Goal: Transaction & Acquisition: Purchase product/service

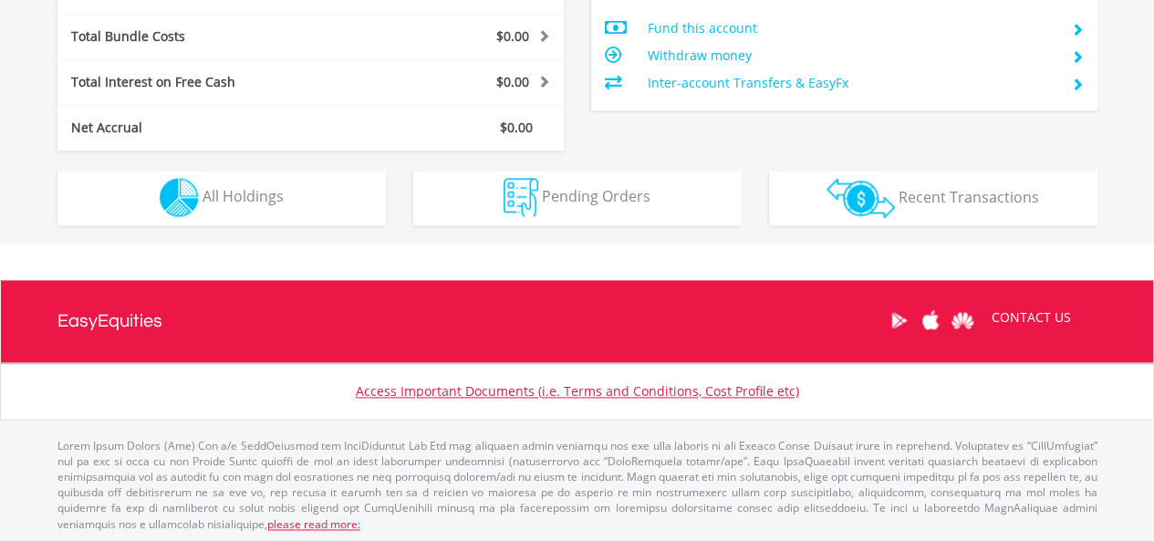
scroll to position [175, 347]
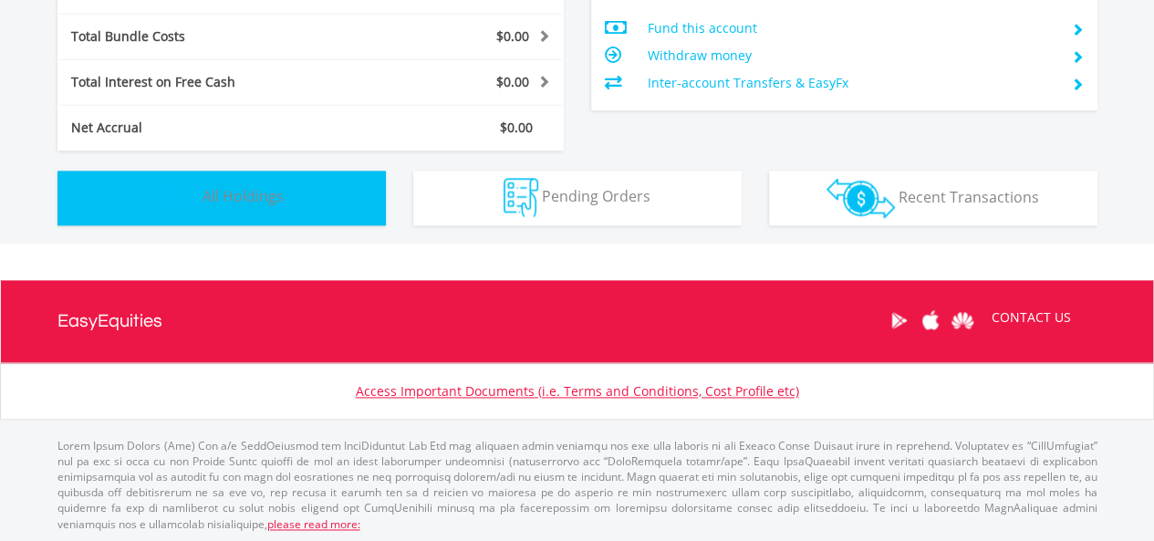
click at [213, 202] on span "All Holdings" at bounding box center [243, 196] width 81 height 20
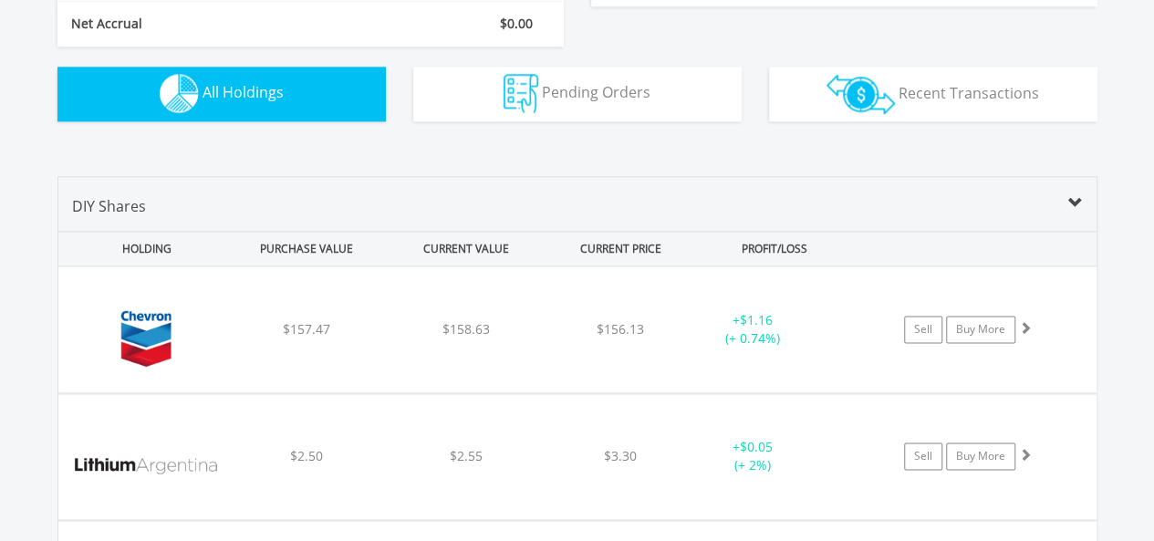
scroll to position [1179, 0]
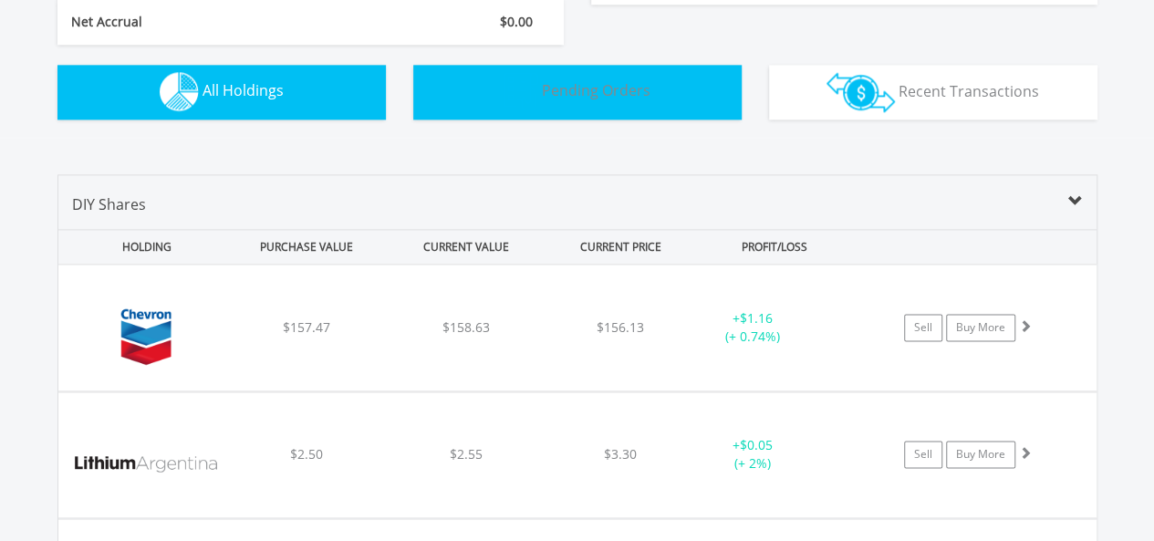
click at [513, 89] on img "button" at bounding box center [521, 91] width 35 height 39
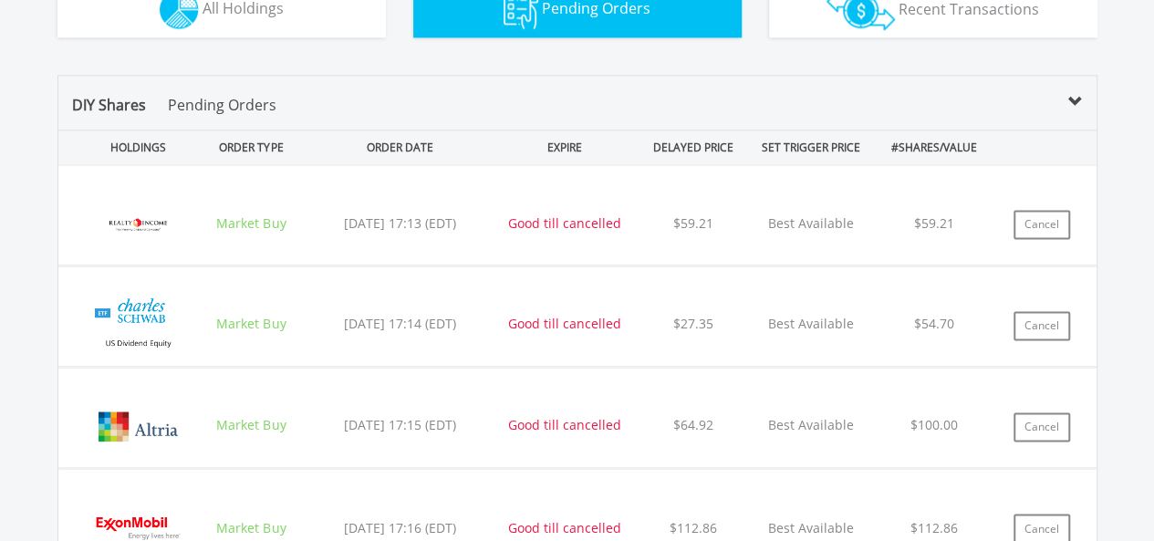
scroll to position [1226, 0]
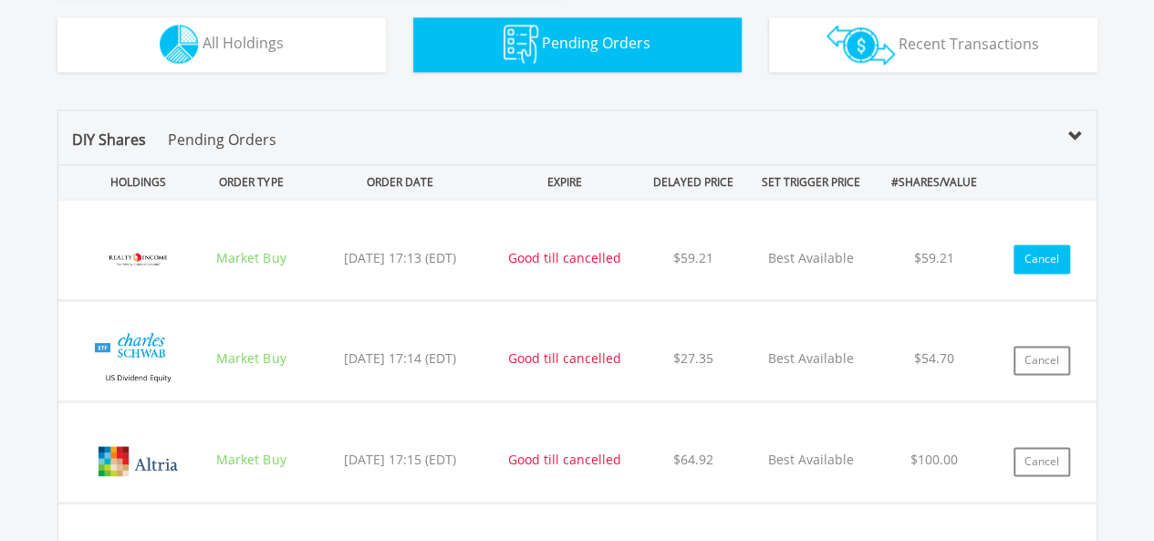
click at [1035, 253] on button "Cancel" at bounding box center [1042, 259] width 57 height 29
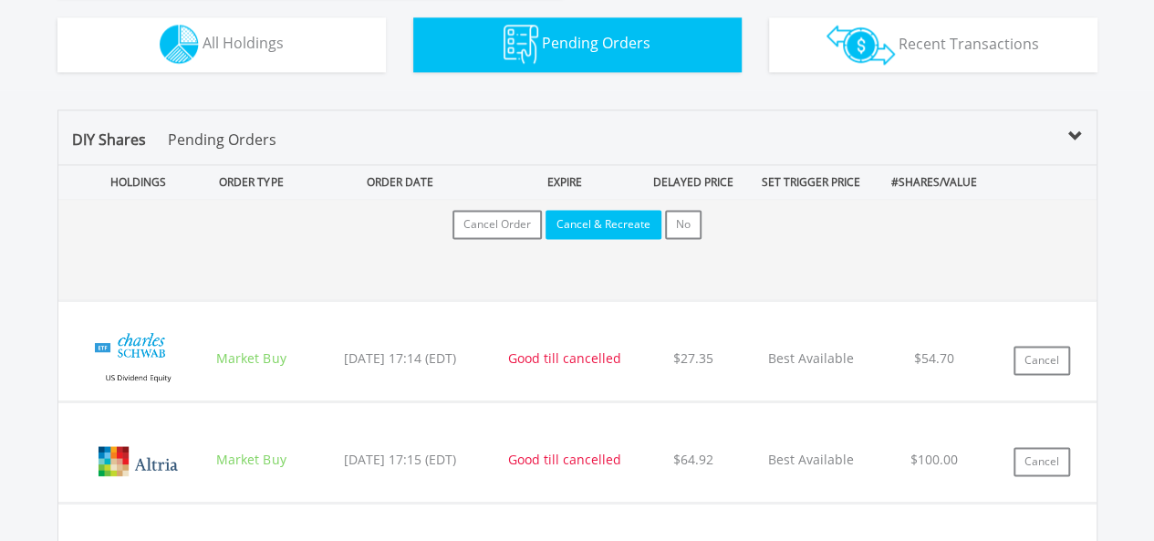
click at [616, 210] on button "Cancel & Recreate" at bounding box center [604, 224] width 116 height 29
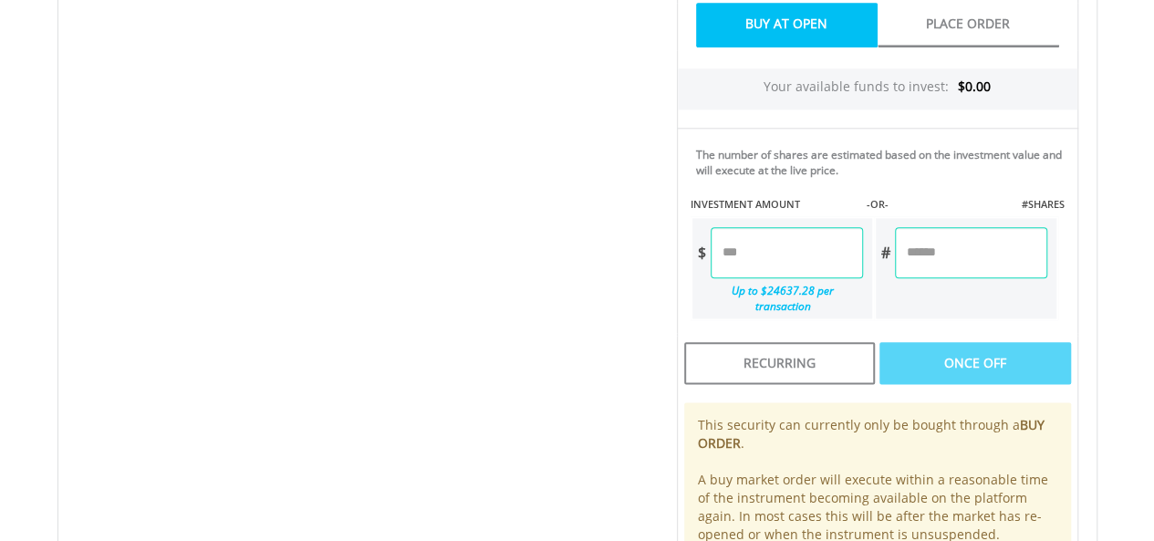
scroll to position [918, 0]
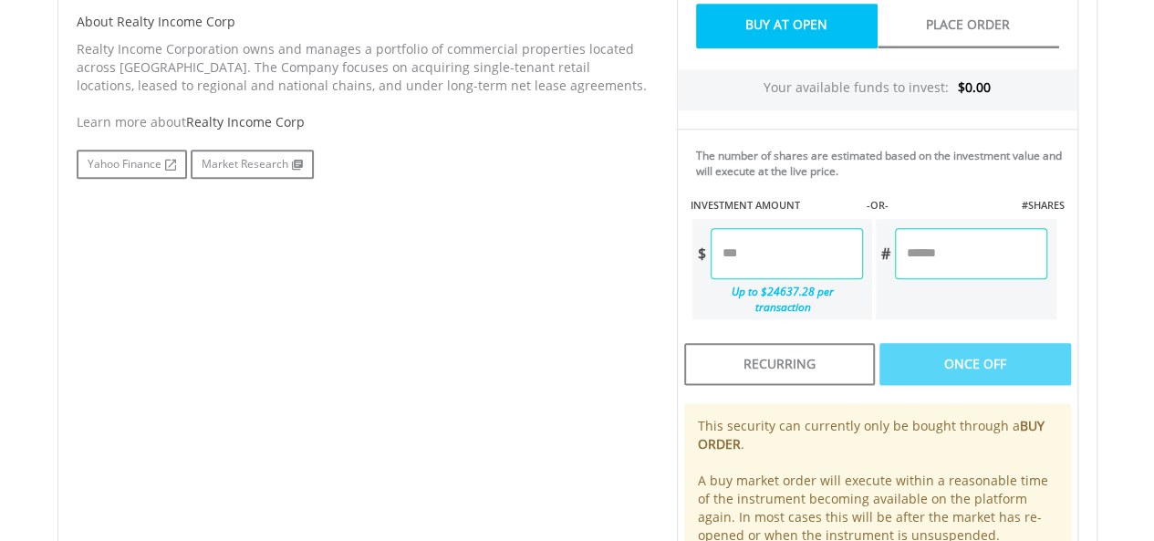
click at [932, 256] on input "number" at bounding box center [970, 253] width 151 height 51
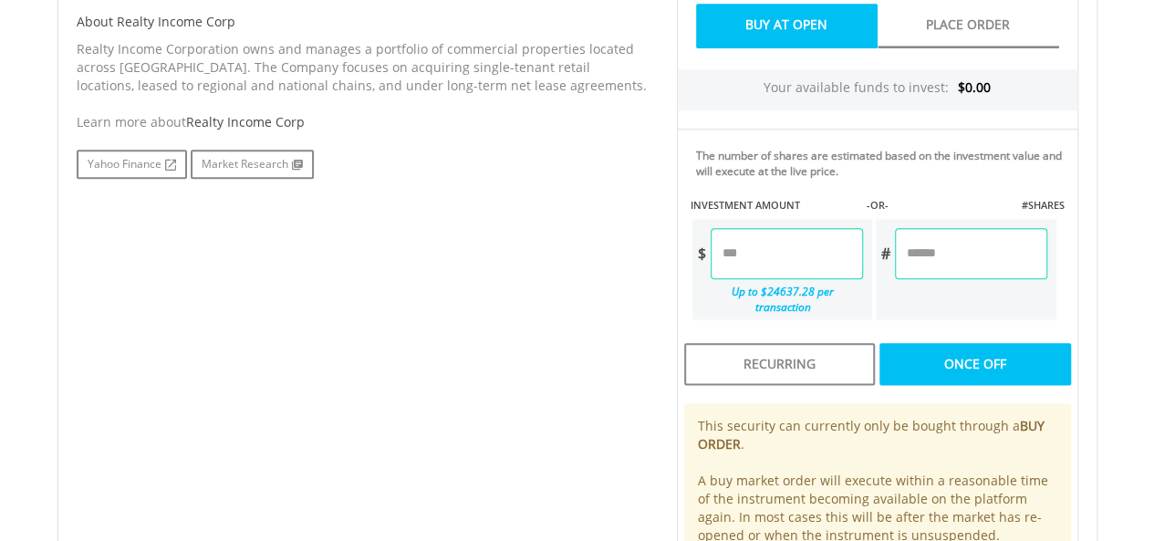
type input "*"
click at [1102, 256] on div "﻿ Realty Income Corp Realty Income Corp Short Name: O Exchange: US CLOSED 3132" at bounding box center [578, 60] width 1068 height 1159
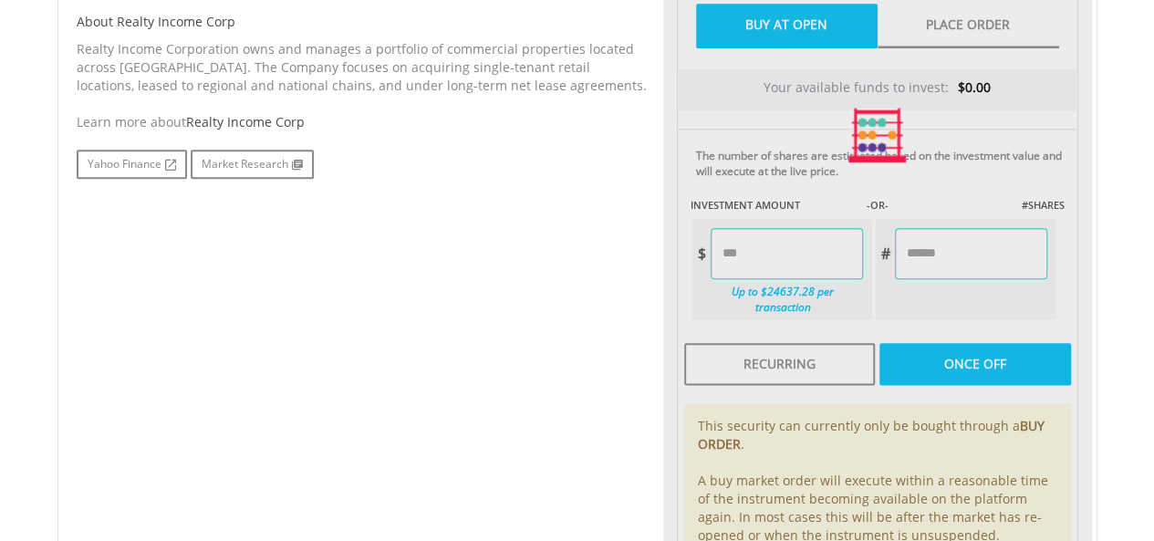
type input "*****"
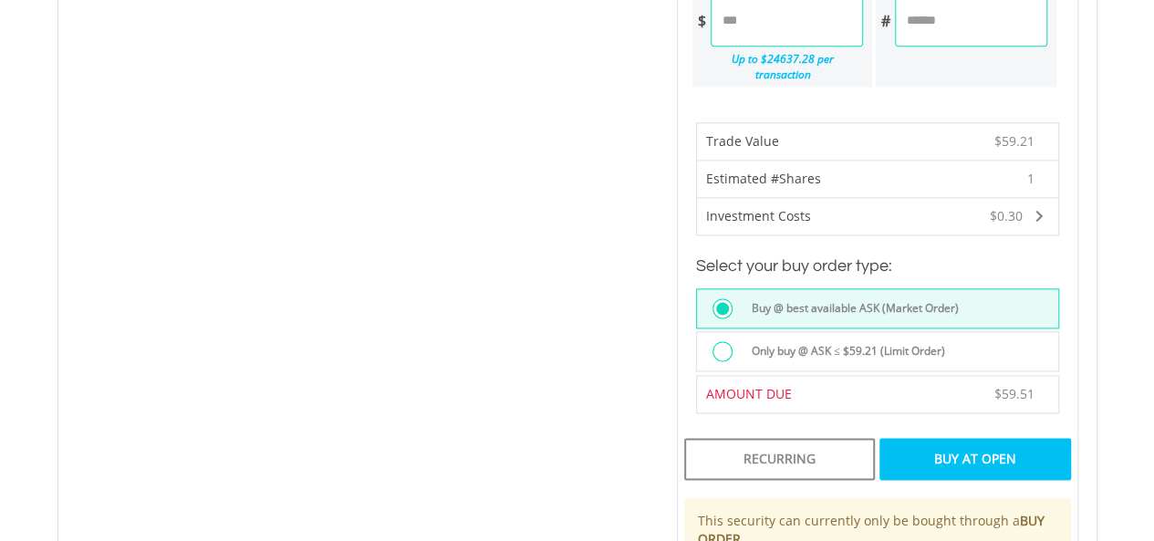
scroll to position [1149, 0]
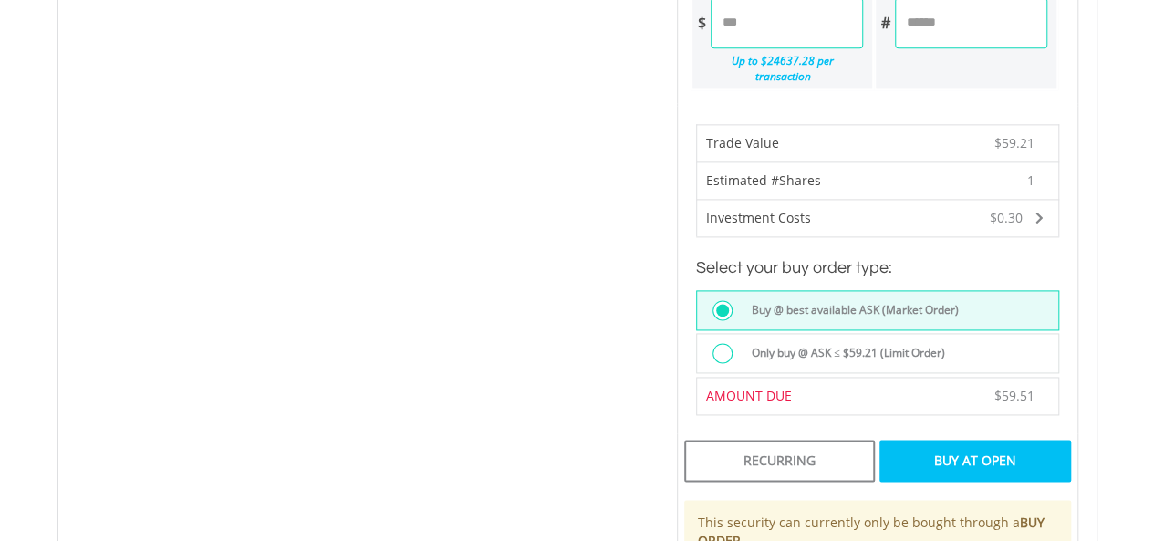
click at [977, 441] on div "Buy At Open" at bounding box center [975, 461] width 191 height 42
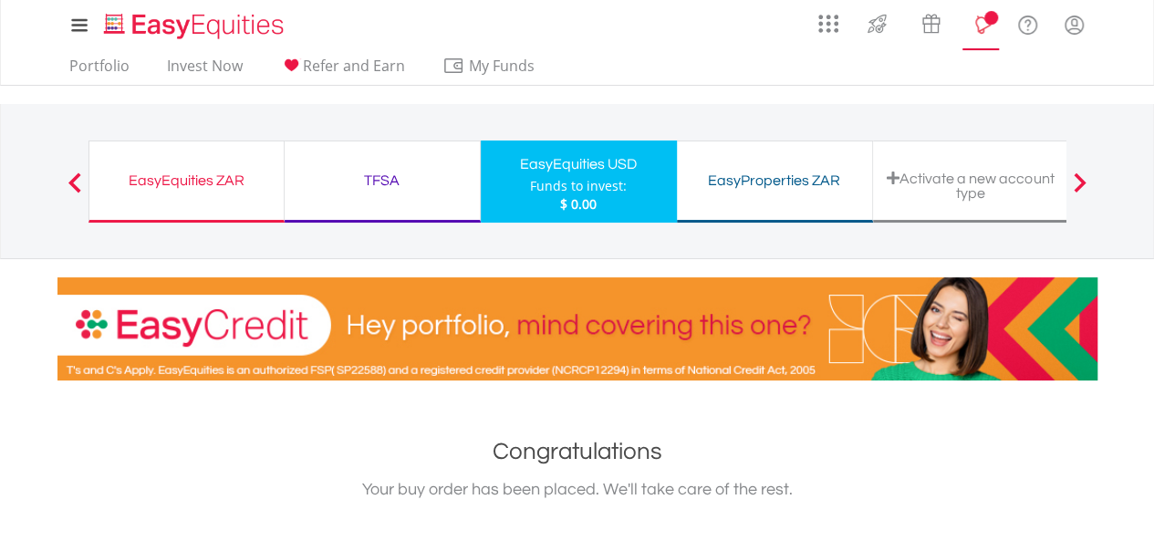
click at [984, 22] on lord-icon "Notifications" at bounding box center [981, 25] width 23 height 23
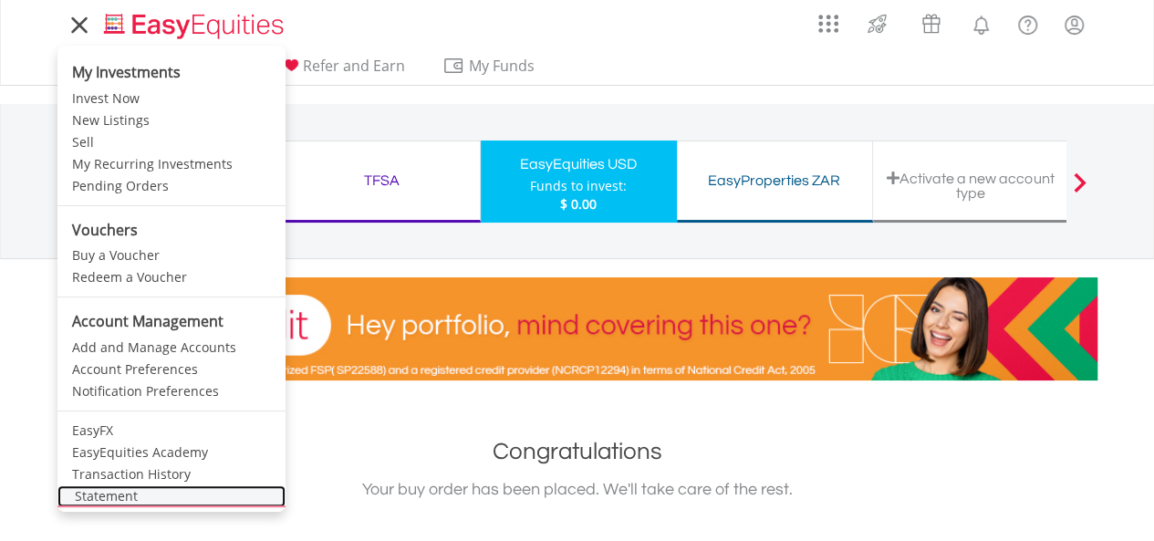
click at [146, 497] on link "Statement" at bounding box center [171, 496] width 228 height 22
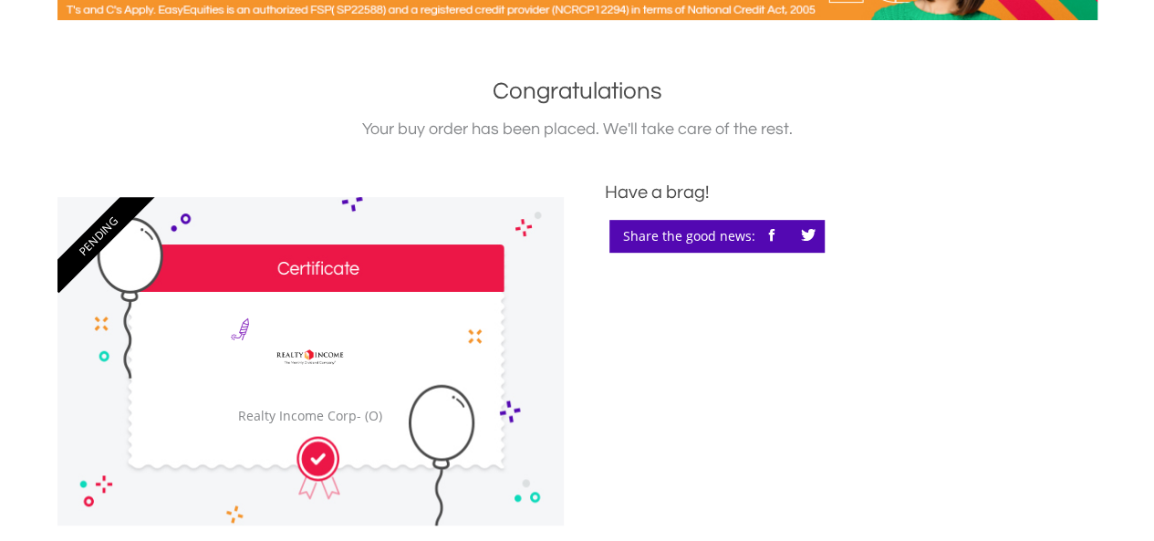
scroll to position [362, 0]
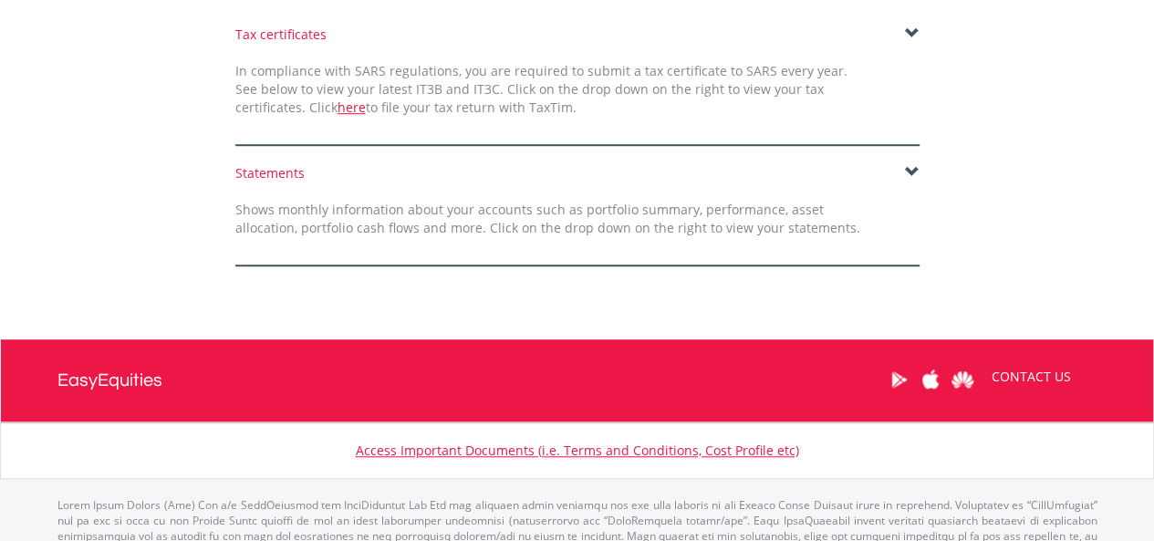
scroll to position [503, 0]
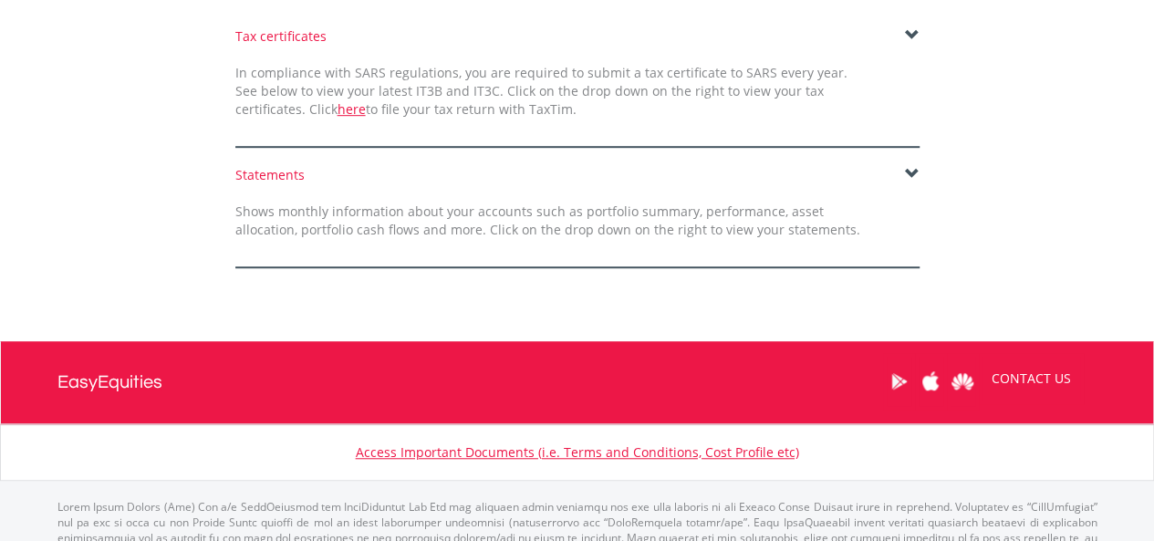
click at [905, 30] on span at bounding box center [912, 35] width 15 height 15
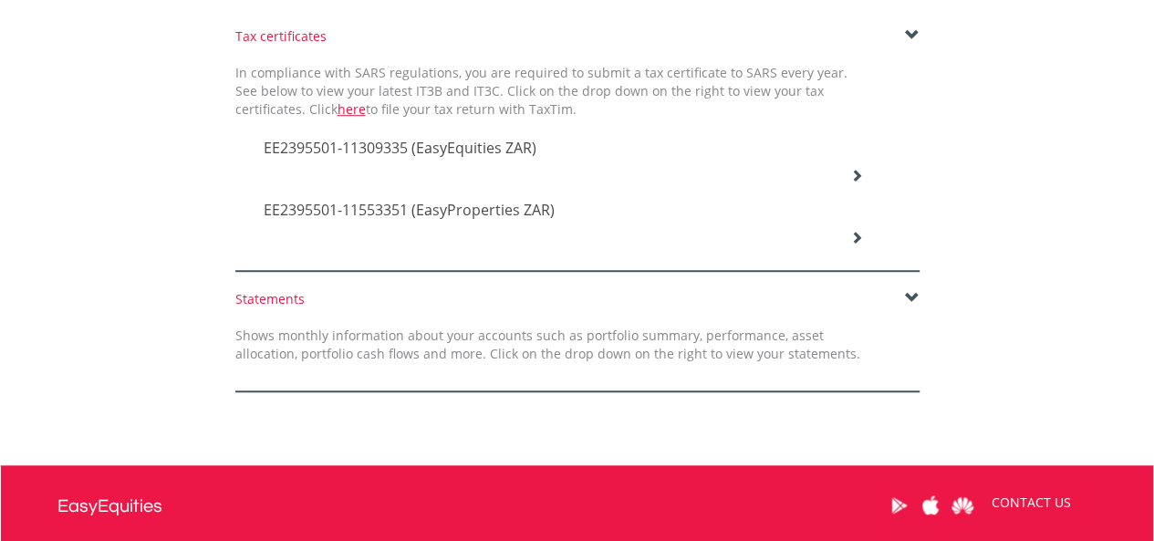
click at [534, 169] on div "EE2395501-11309335 (EasyEquities ZAR)" at bounding box center [564, 150] width 628 height 62
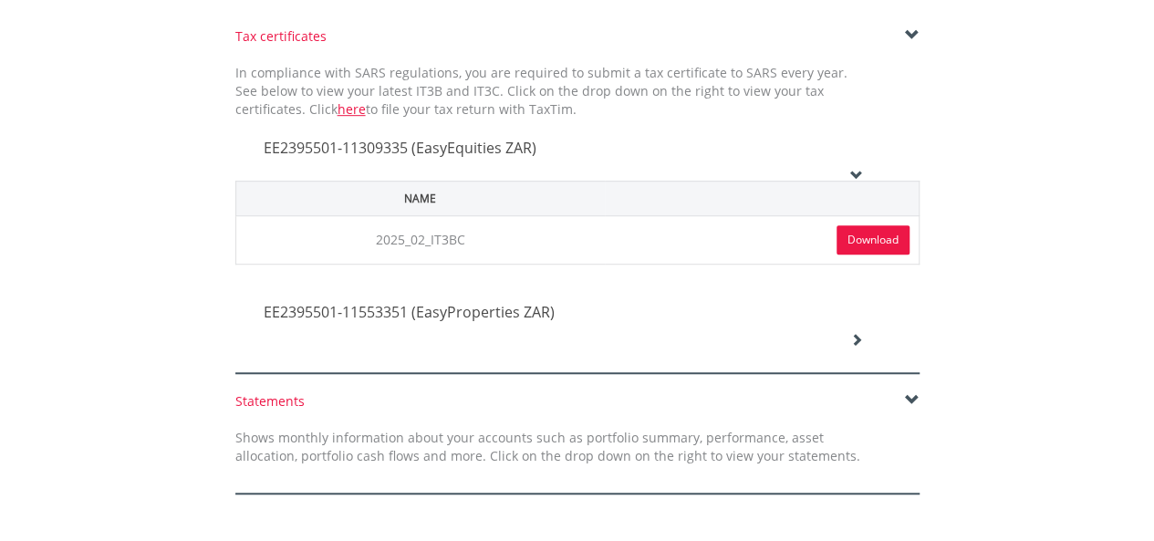
click at [889, 232] on link "Download" at bounding box center [873, 239] width 73 height 29
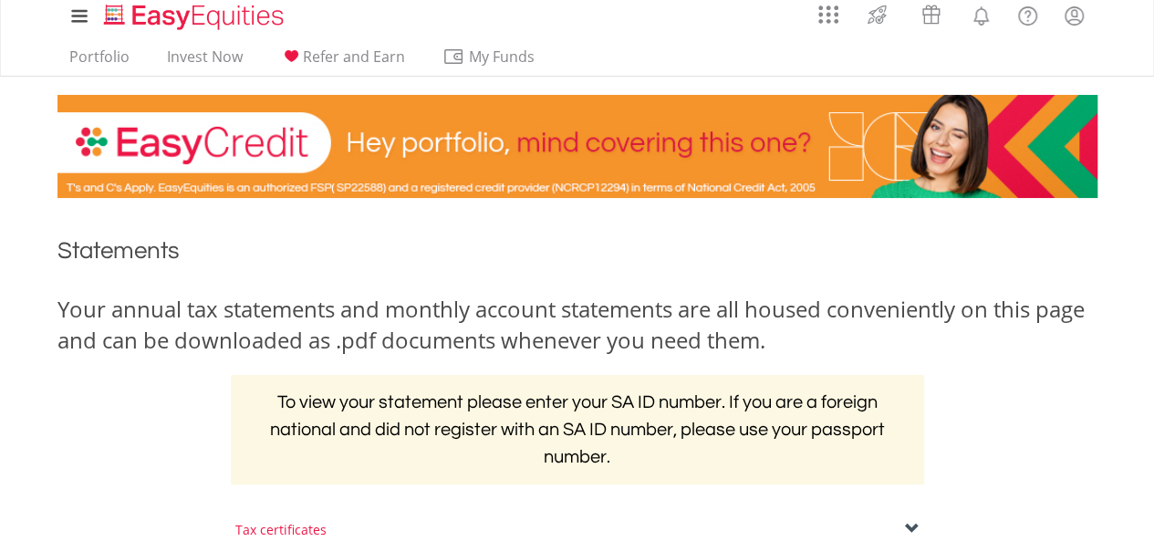
scroll to position [0, 0]
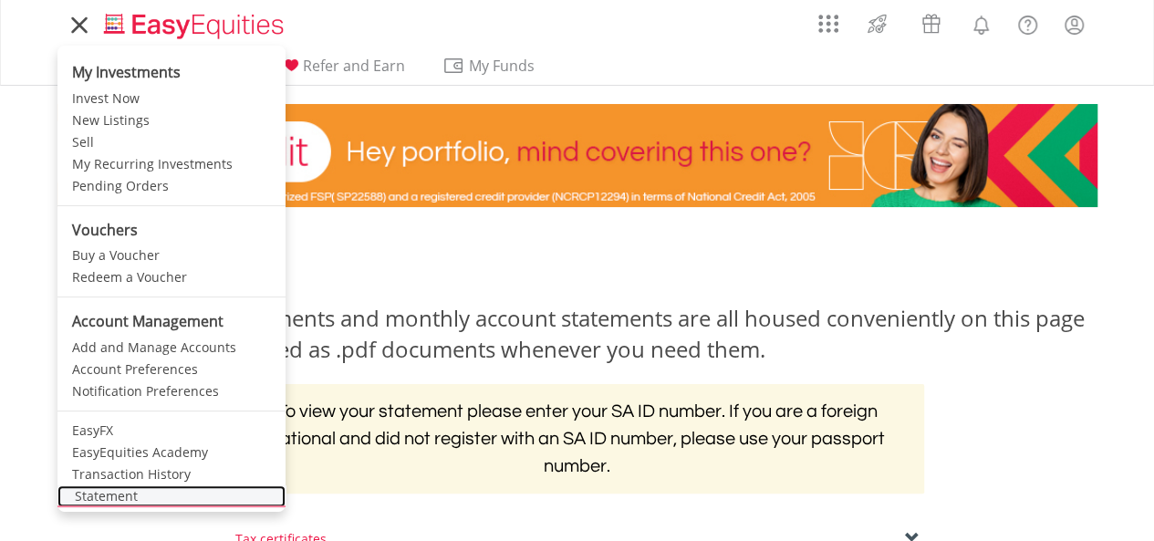
click at [105, 489] on link "Statement" at bounding box center [171, 496] width 228 height 22
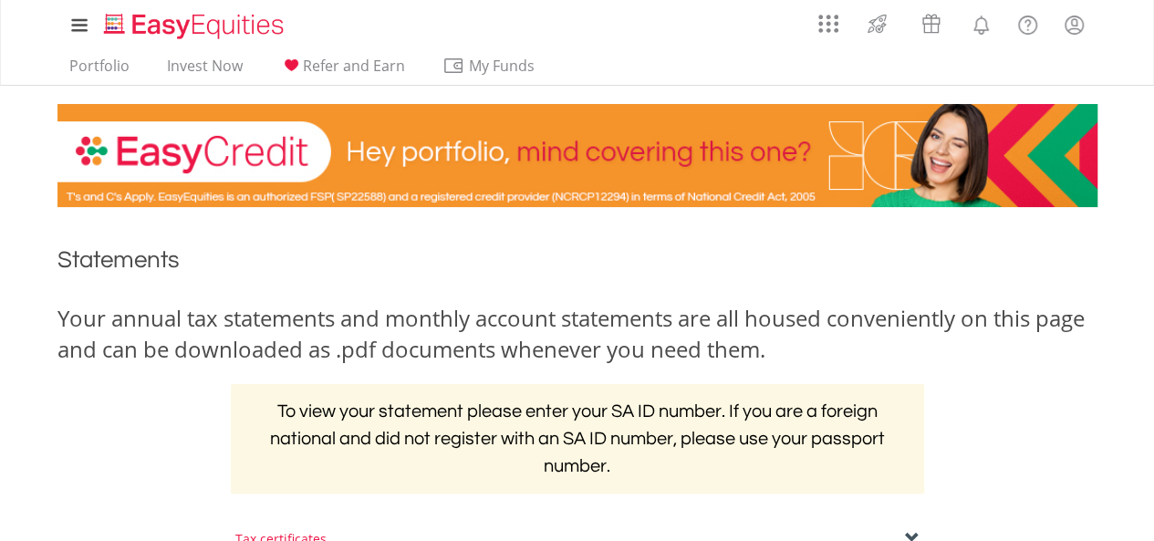
scroll to position [400, 0]
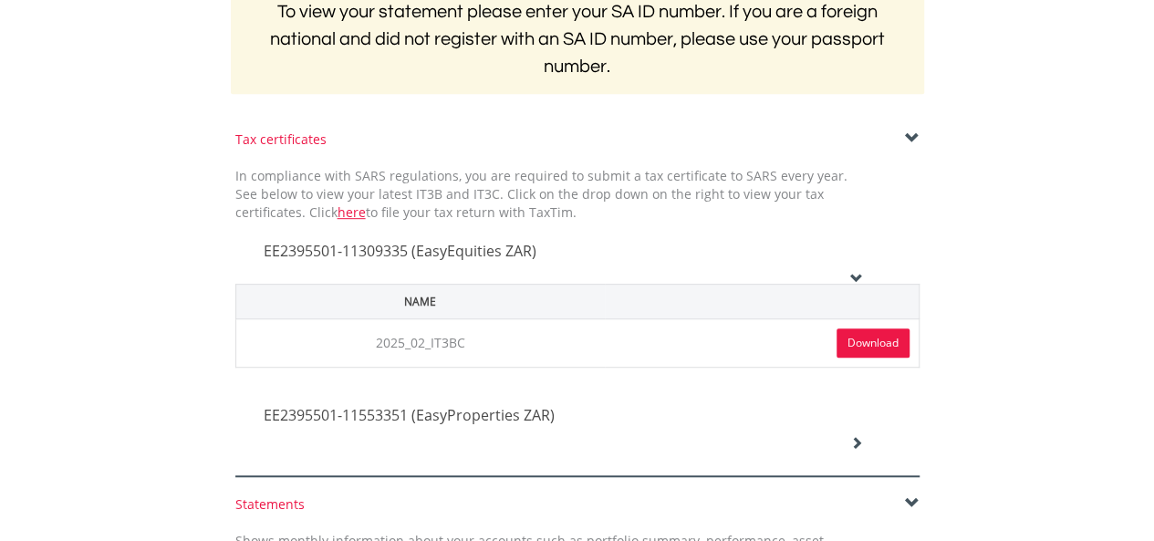
click at [422, 405] on span "EE2395501-11553351 (EasyProperties ZAR)" at bounding box center [409, 415] width 291 height 20
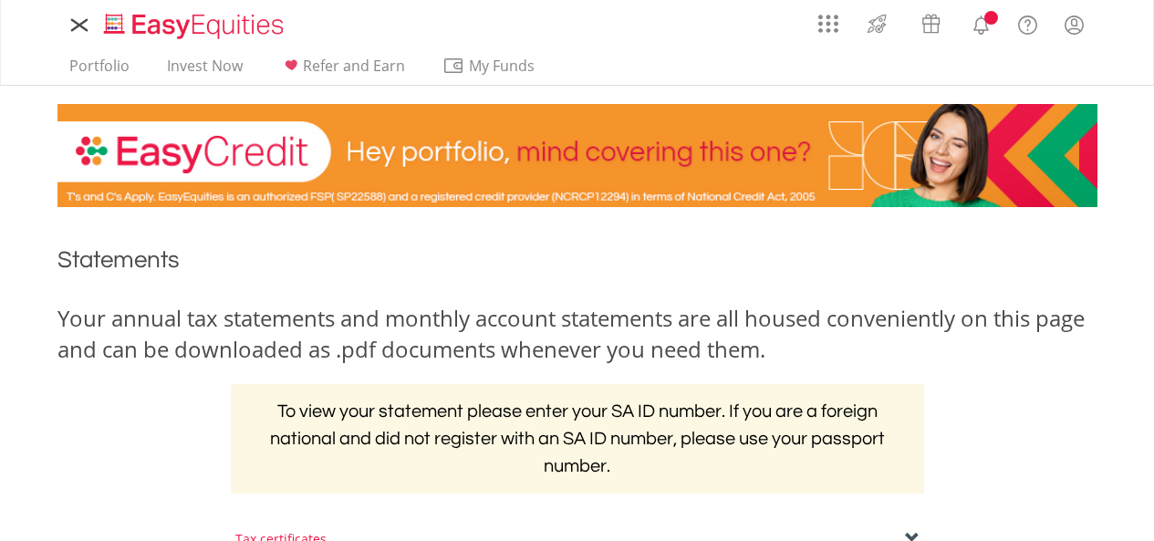
scroll to position [379, 0]
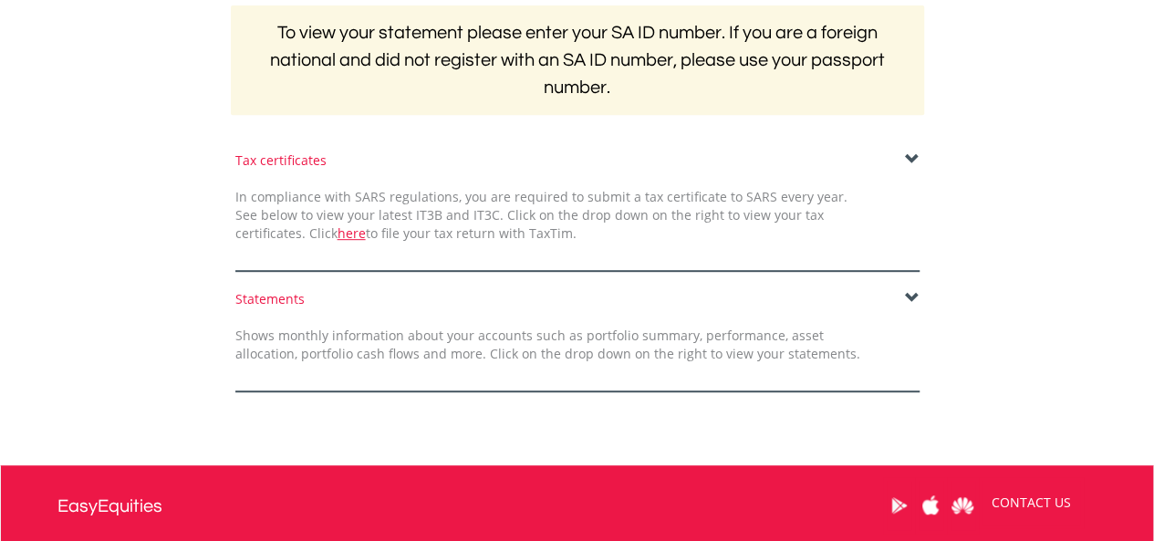
click at [492, 284] on form "Tax certificates In compliance with SARS regulations, you are required to submi…" at bounding box center [577, 271] width 1040 height 241
click at [905, 299] on span at bounding box center [912, 298] width 15 height 15
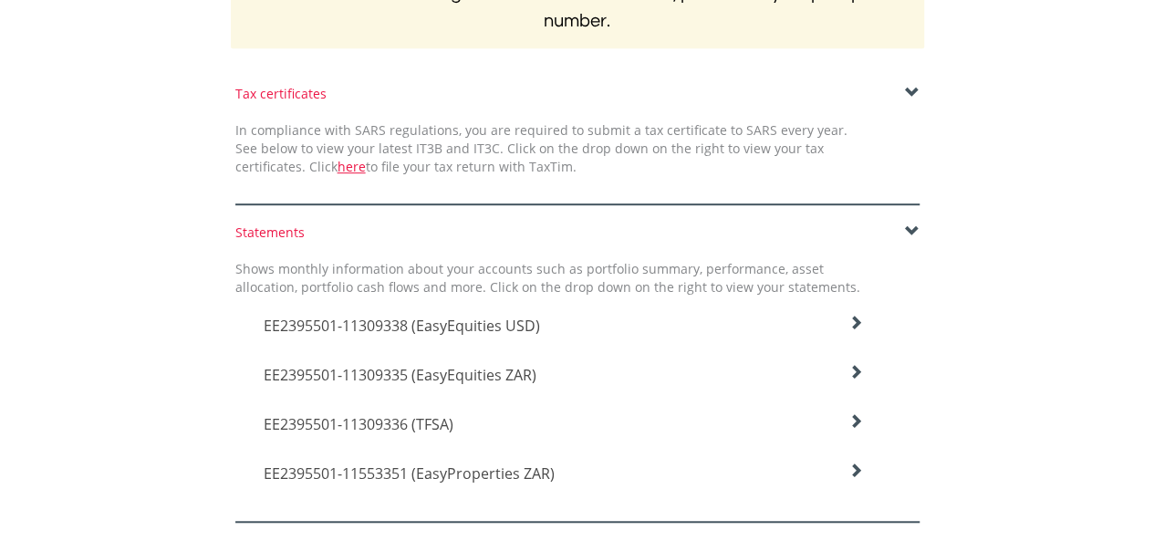
scroll to position [453, 0]
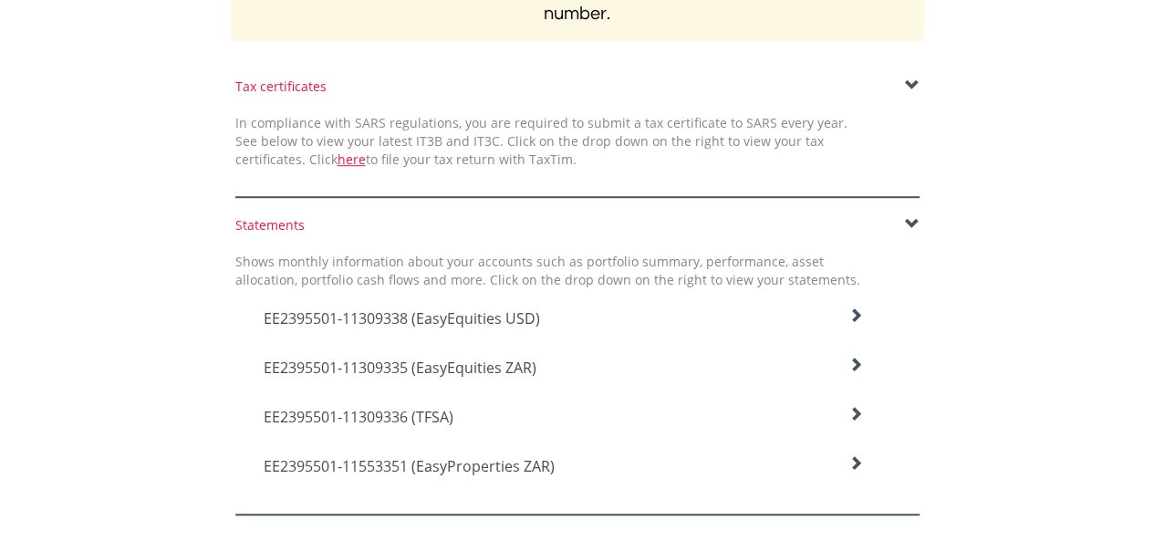
click at [865, 317] on div "EE2395501-11309338 (EasyEquities USD)" at bounding box center [564, 313] width 628 height 49
